Goal: Task Accomplishment & Management: Use online tool/utility

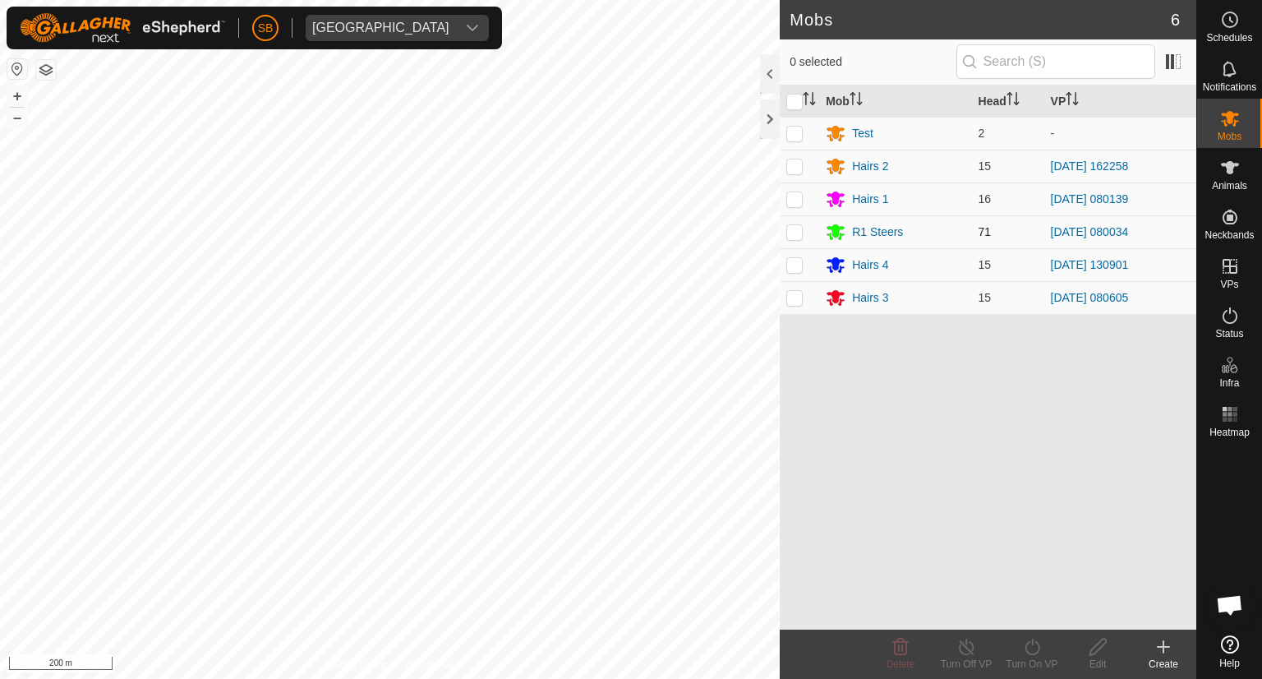
click at [795, 232] on p-checkbox at bounding box center [794, 231] width 16 height 13
checkbox input "true"
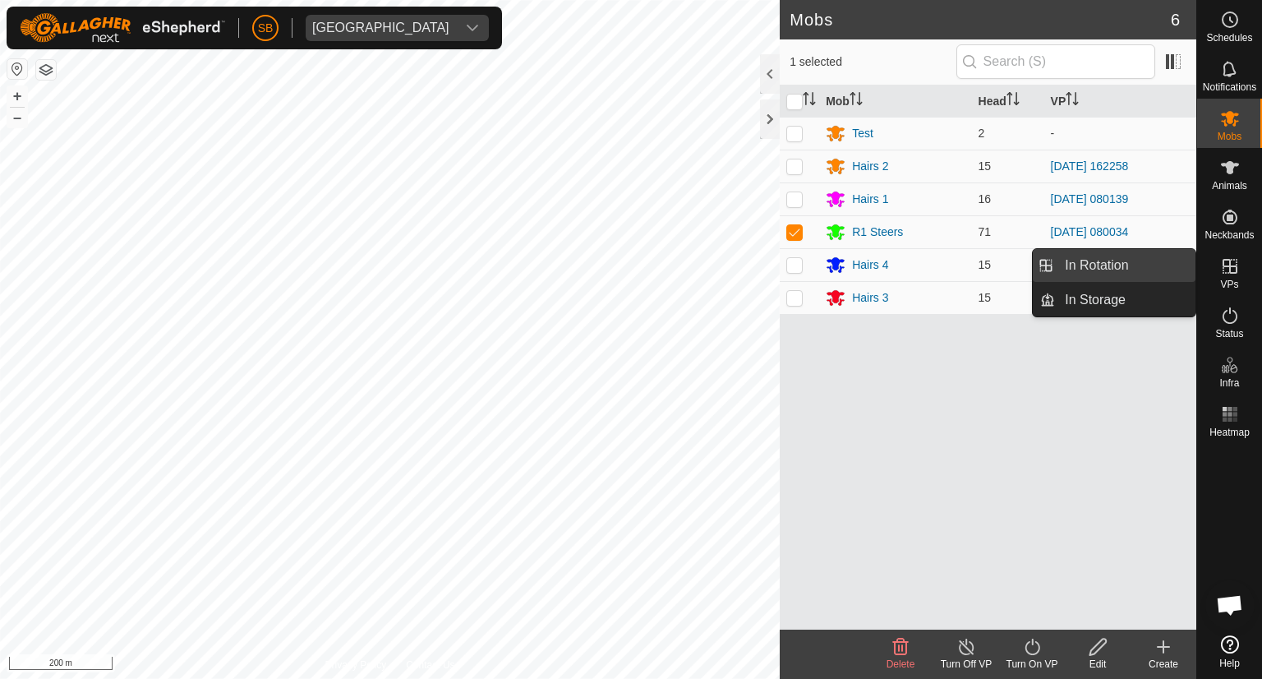
click at [1148, 259] on link "In Rotation" at bounding box center [1125, 265] width 141 height 33
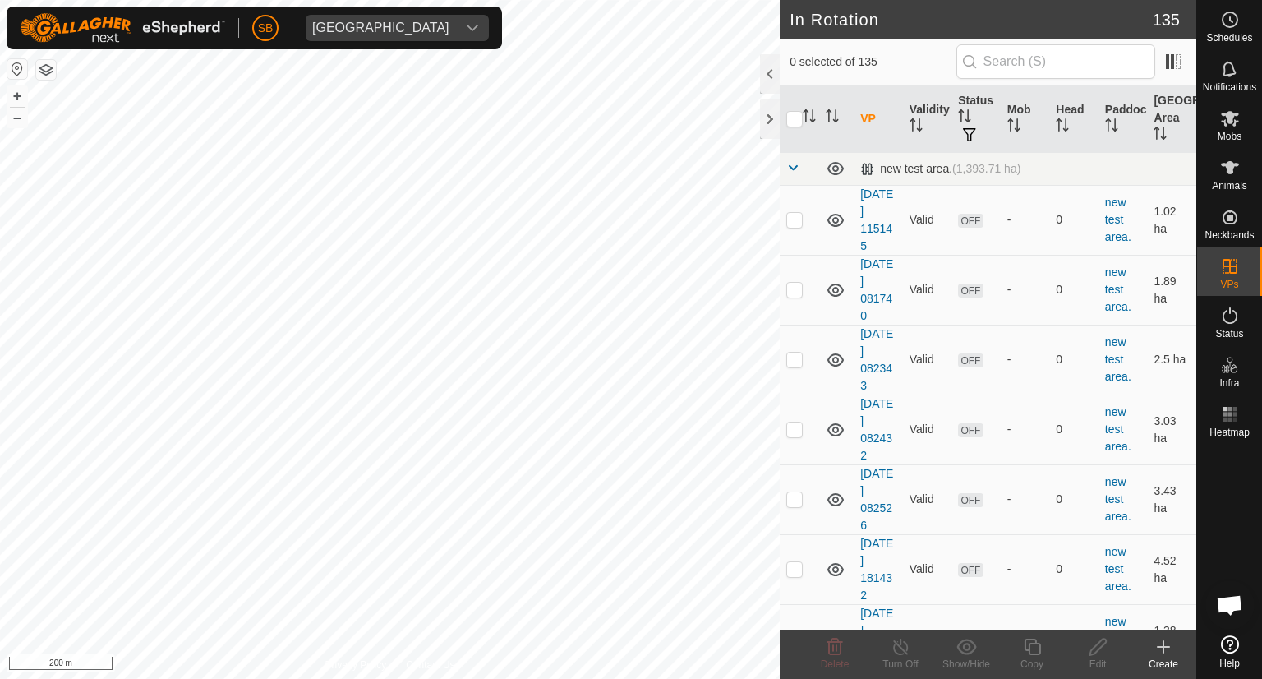
click at [1162, 658] on div "Create" at bounding box center [1164, 664] width 66 height 15
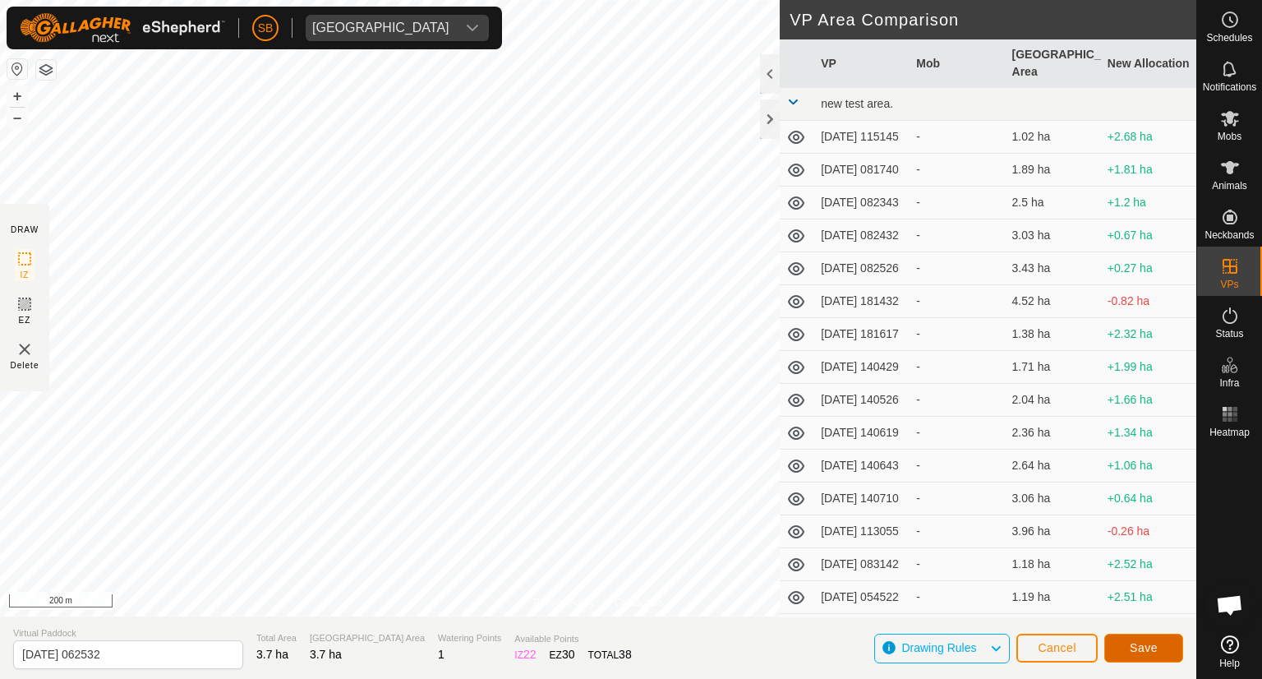
click at [1154, 643] on span "Save" at bounding box center [1144, 647] width 28 height 13
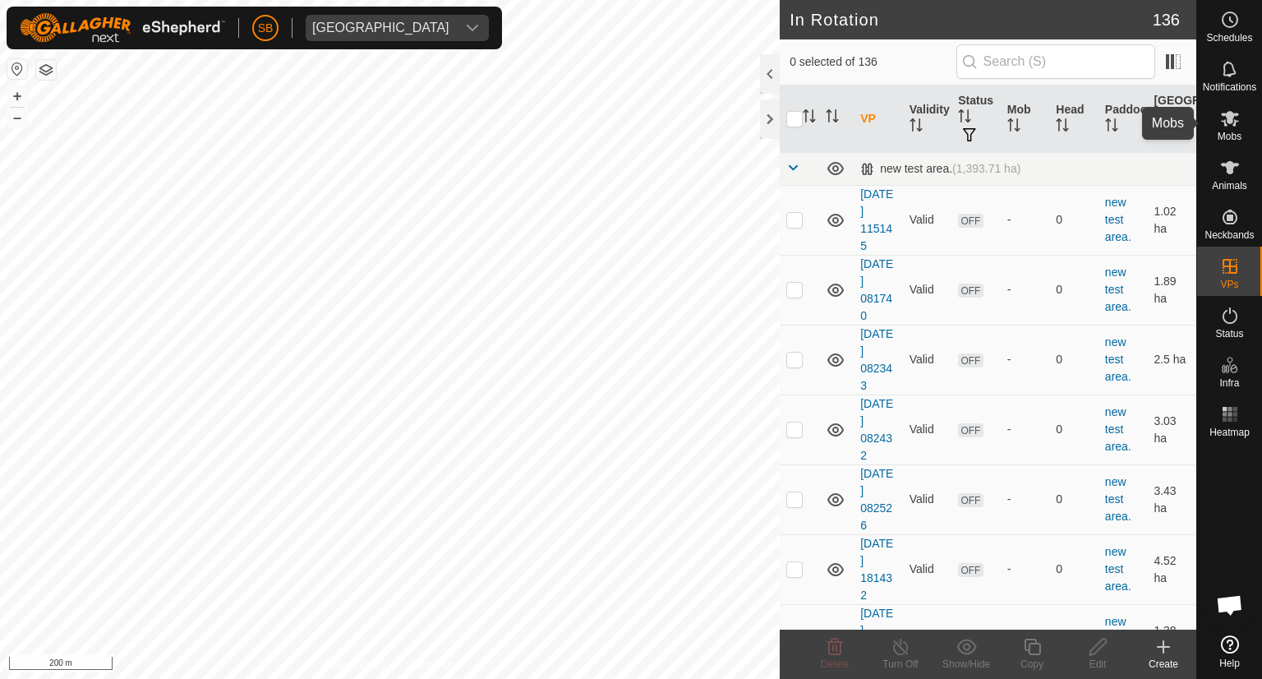
click at [1227, 126] on icon at bounding box center [1230, 118] width 20 height 20
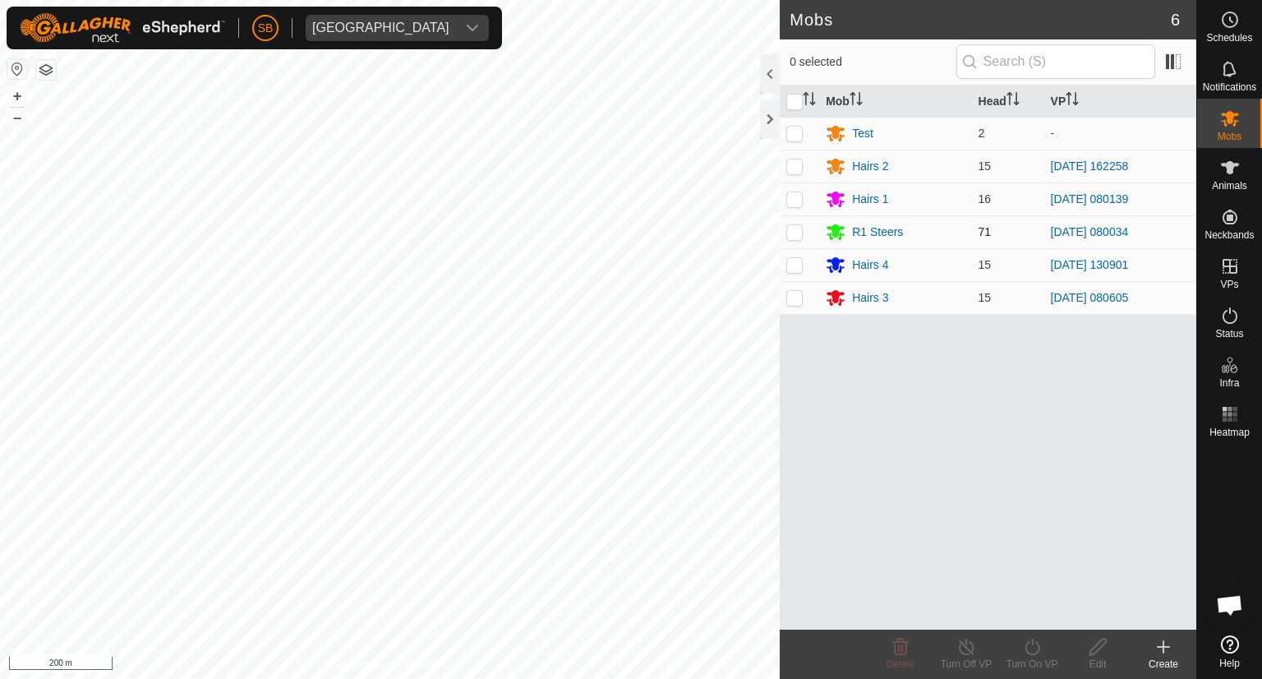
click at [796, 228] on p-checkbox at bounding box center [794, 231] width 16 height 13
checkbox input "true"
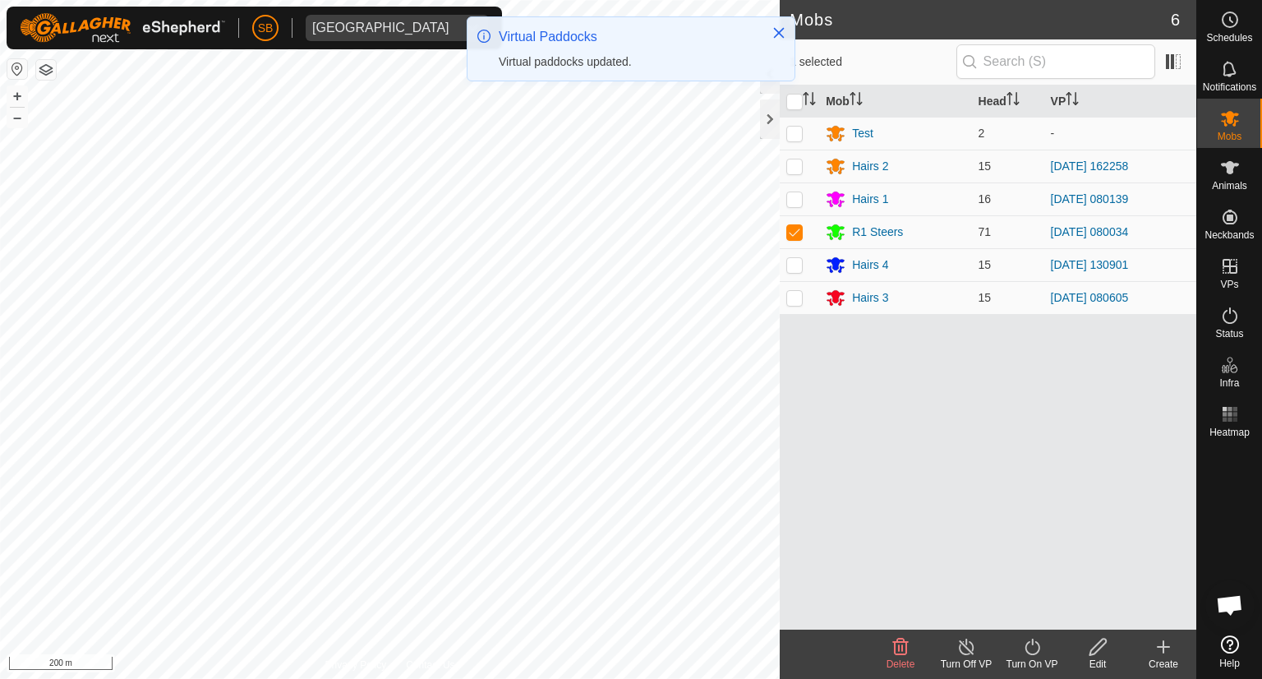
click at [1034, 645] on icon at bounding box center [1032, 647] width 21 height 20
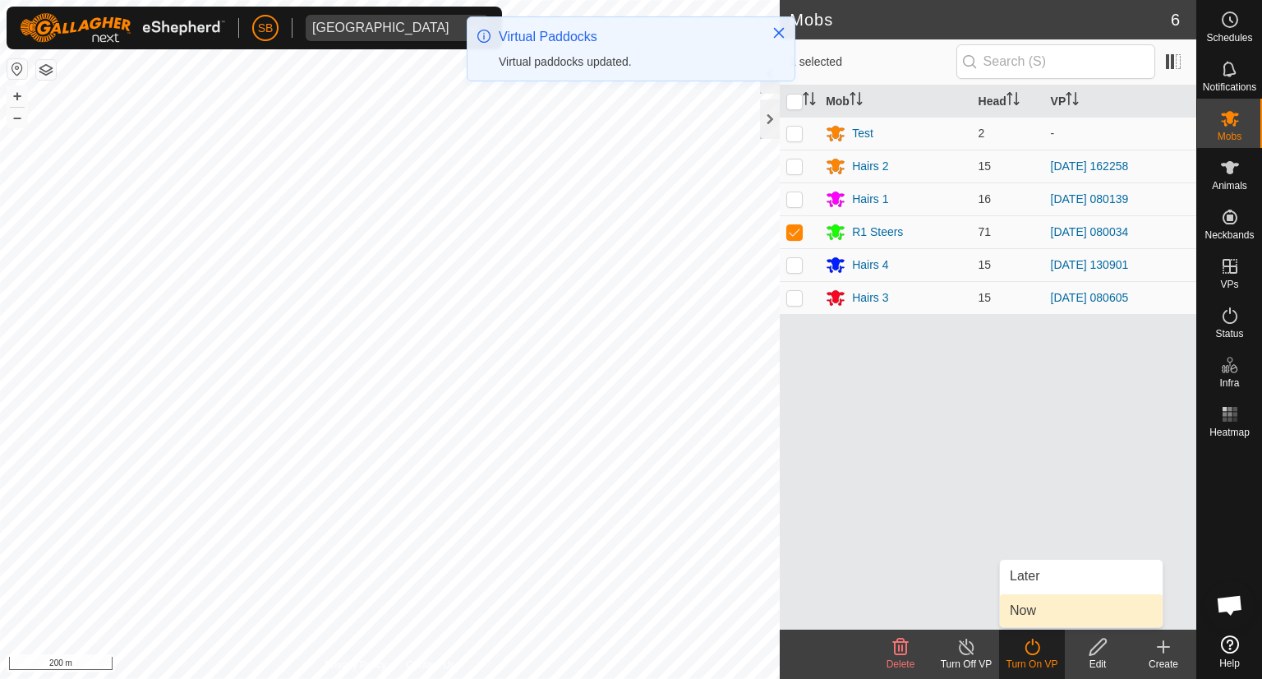
click at [1024, 607] on link "Now" at bounding box center [1081, 610] width 163 height 33
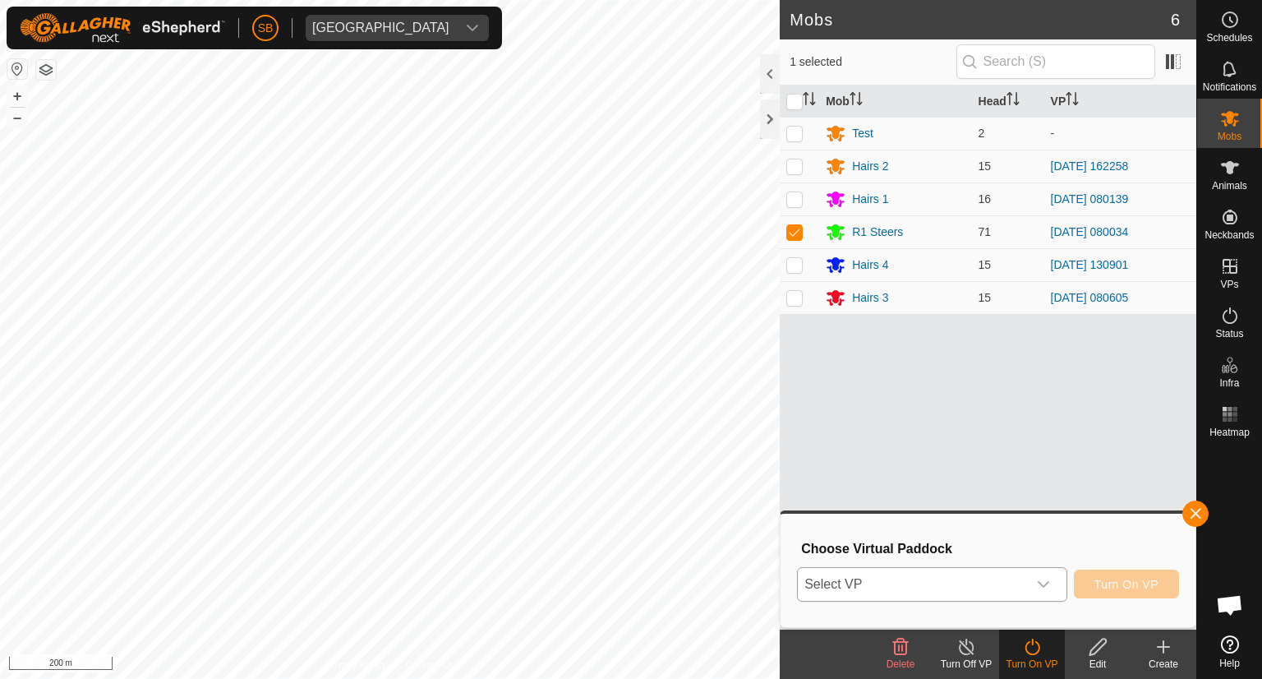
click at [1046, 594] on div "dropdown trigger" at bounding box center [1043, 584] width 33 height 33
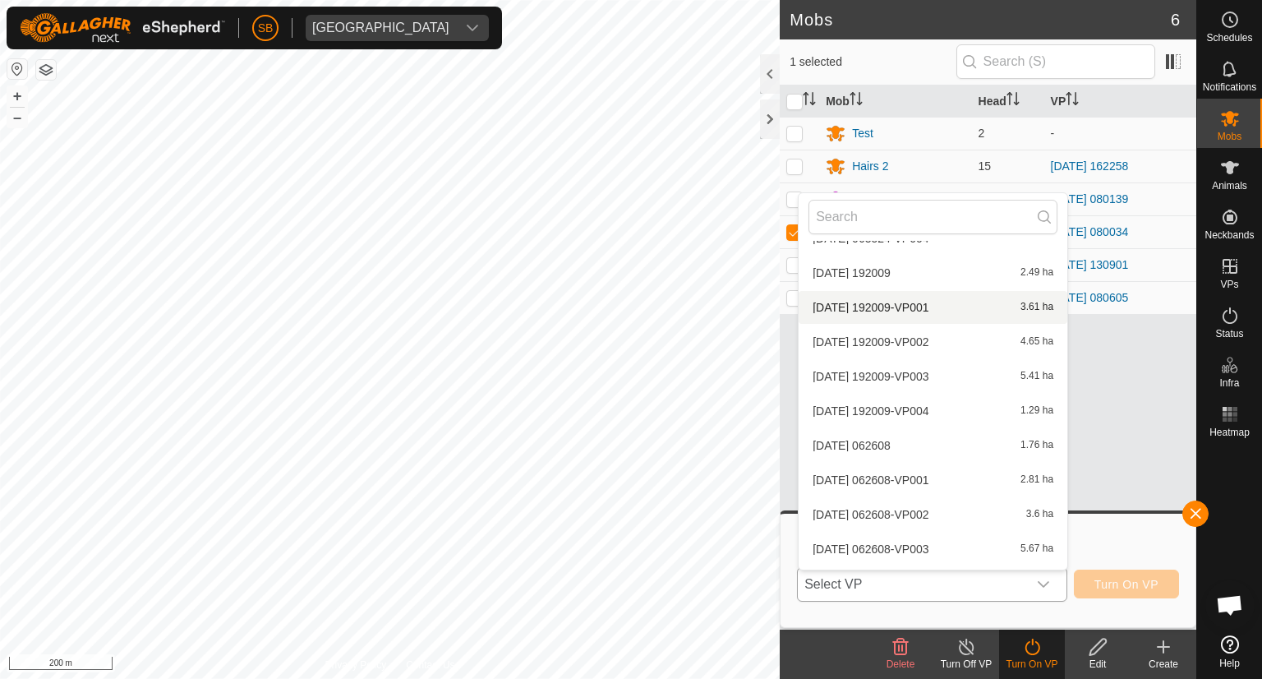
scroll to position [4401, 0]
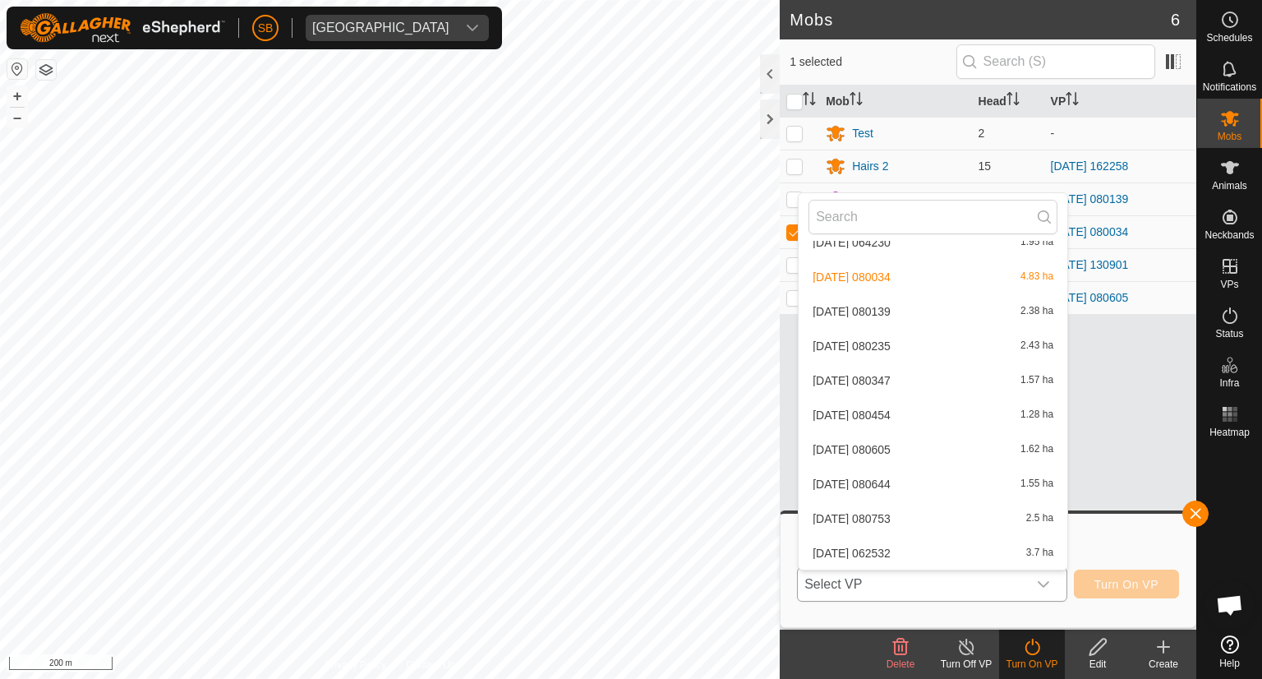
click at [878, 549] on li "[DATE] 062532 3.7 ha" at bounding box center [933, 553] width 269 height 33
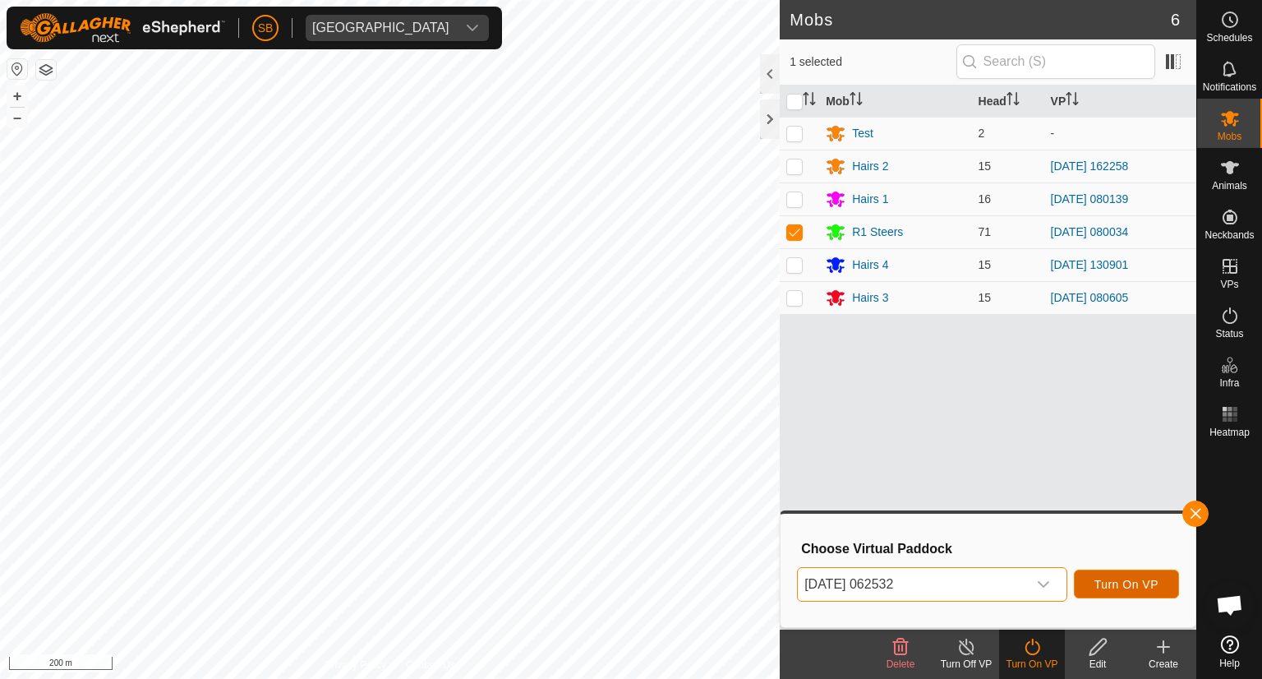
click at [1119, 580] on span "Turn On VP" at bounding box center [1127, 584] width 64 height 13
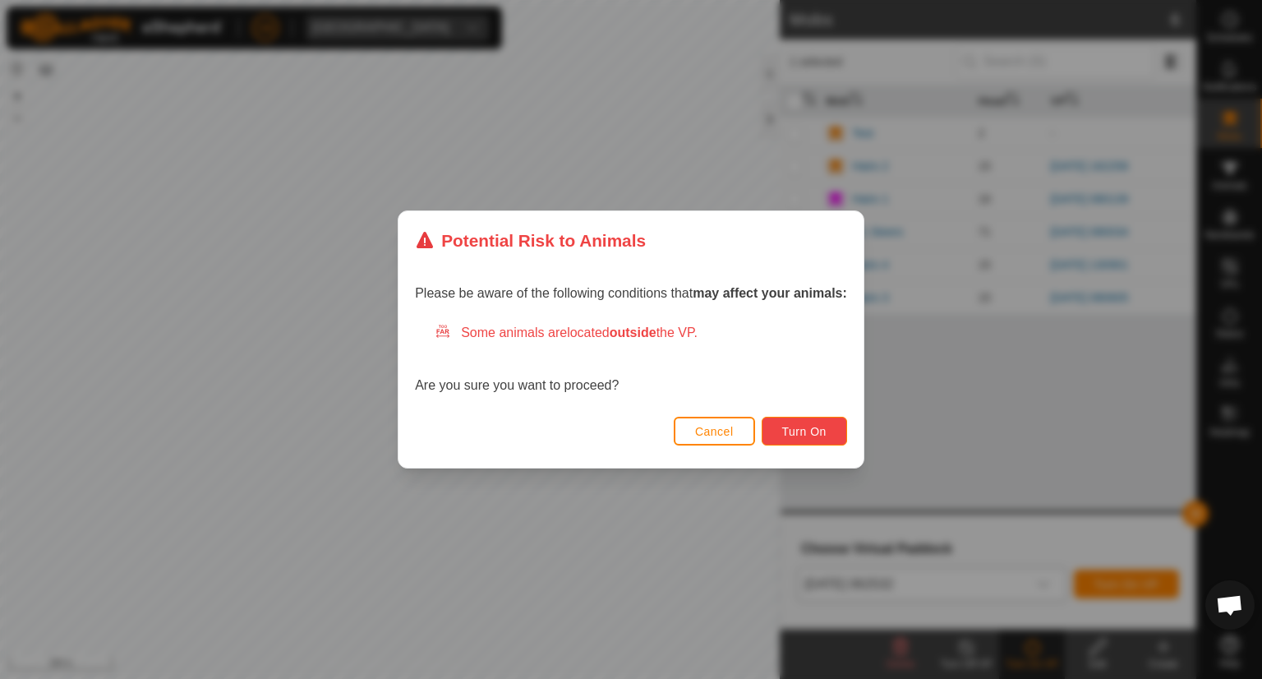
click at [796, 431] on span "Turn On" at bounding box center [804, 431] width 44 height 13
